Goal: Information Seeking & Learning: Learn about a topic

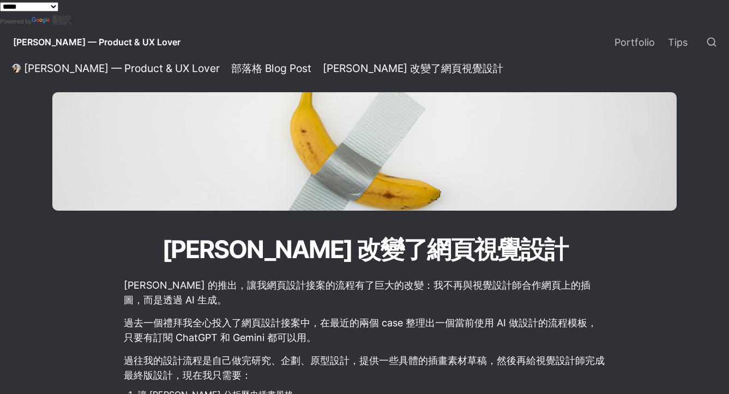
click at [37, 47] on span "[PERSON_NAME] — Product & UX Lover" at bounding box center [97, 42] width 168 height 11
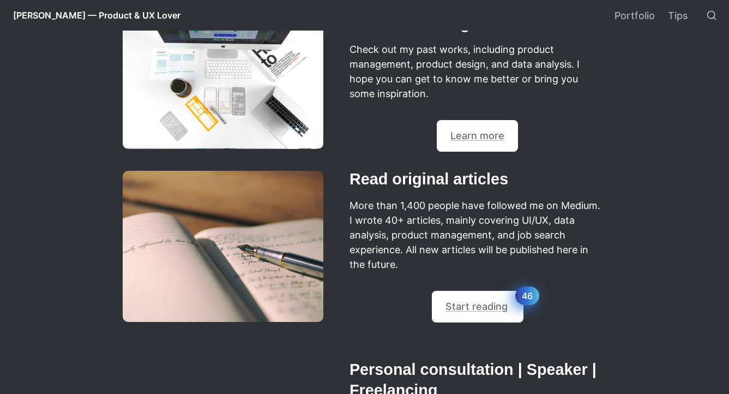
scroll to position [510, 0]
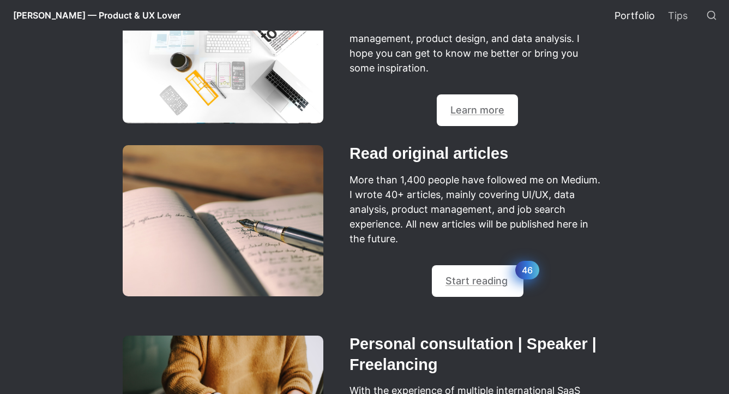
click at [631, 16] on link "Portfolio" at bounding box center [634, 15] width 53 height 31
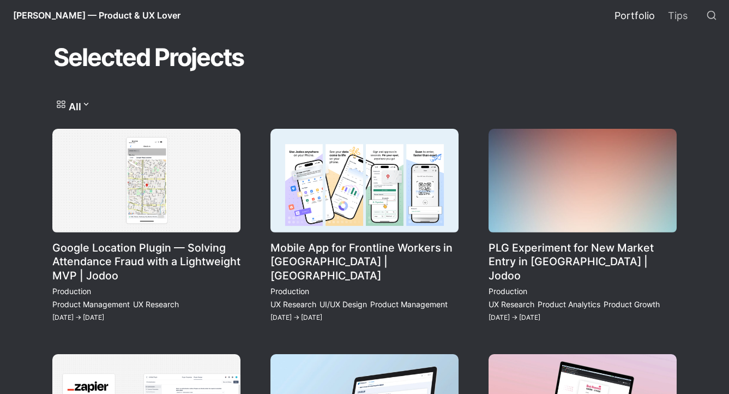
scroll to position [76, 0]
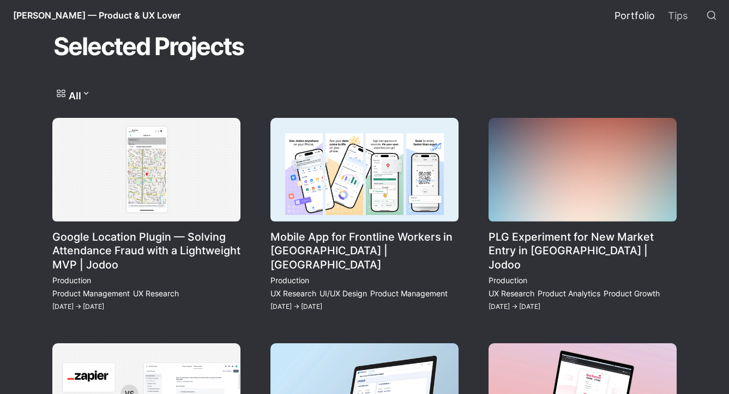
click at [227, 206] on link "Google Location Plugin — Solving Attendance Fraud with a Lightweight MVP | Jodoo" at bounding box center [146, 215] width 188 height 195
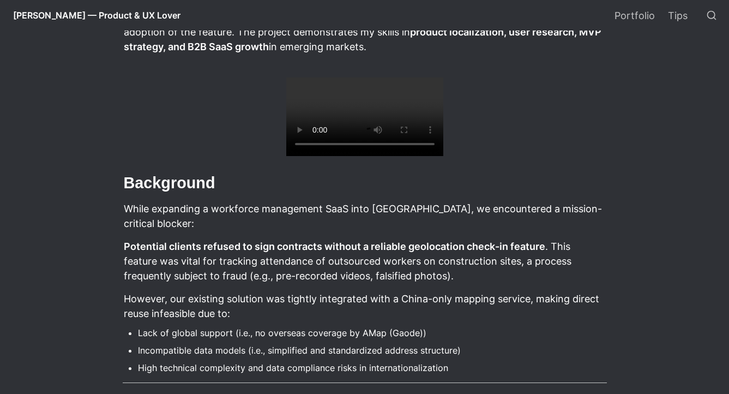
scroll to position [350, 0]
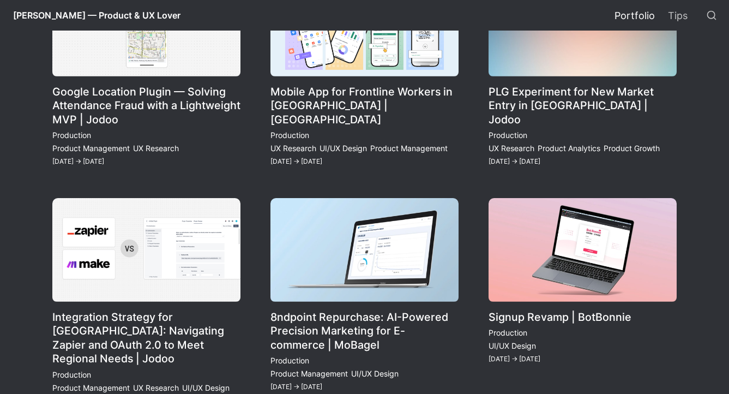
scroll to position [230, 0]
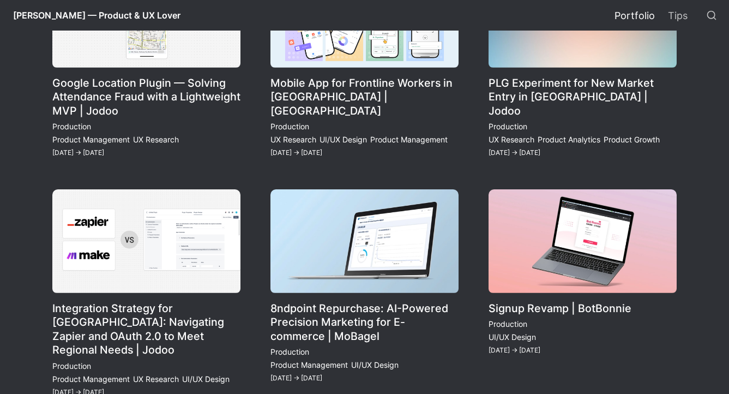
click at [368, 66] on link "Mobile App for Frontline Workers in [GEOGRAPHIC_DATA] | [GEOGRAPHIC_DATA]" at bounding box center [365, 61] width 188 height 195
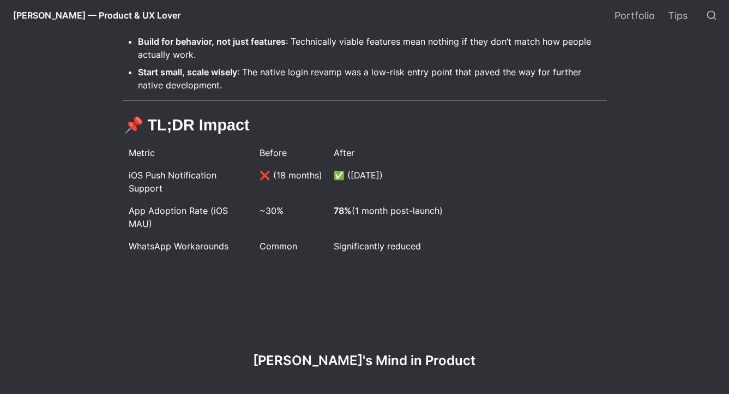
scroll to position [2807, 0]
